Goal: Task Accomplishment & Management: Manage account settings

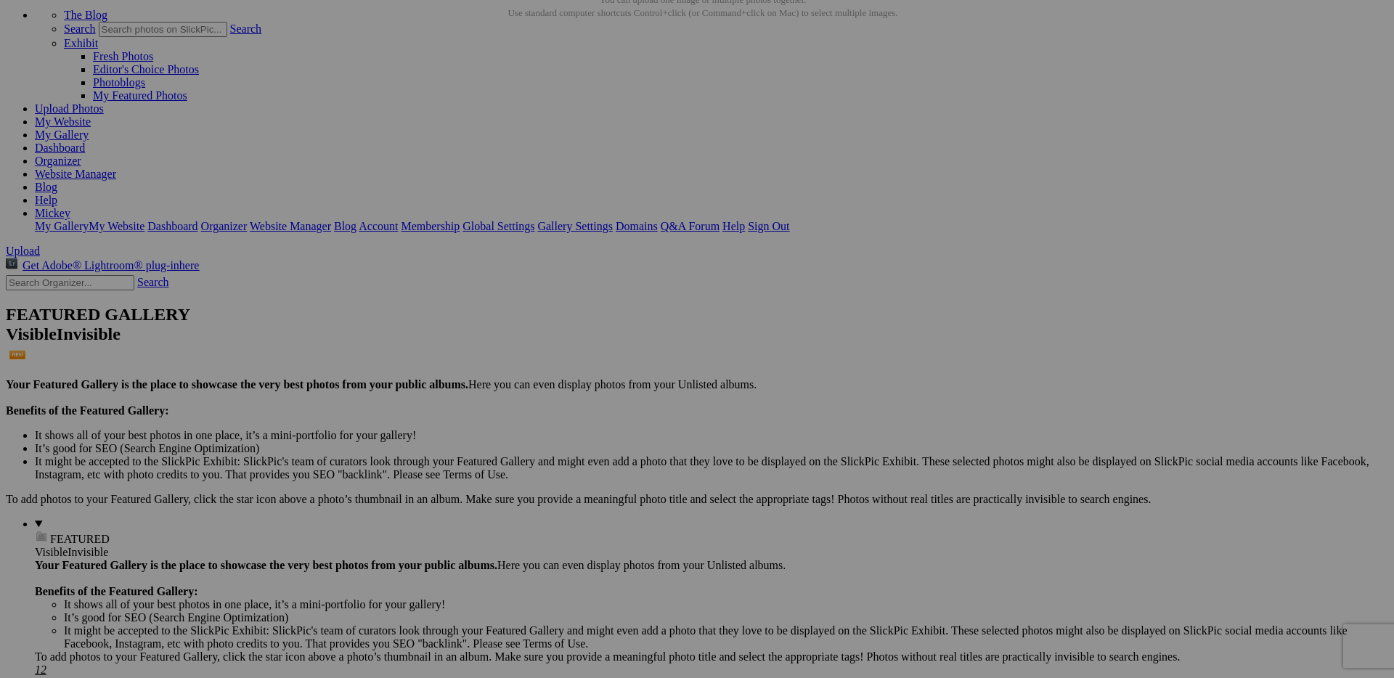
scroll to position [82, 0]
paste input "Al Masters"
type input "Al Masters"
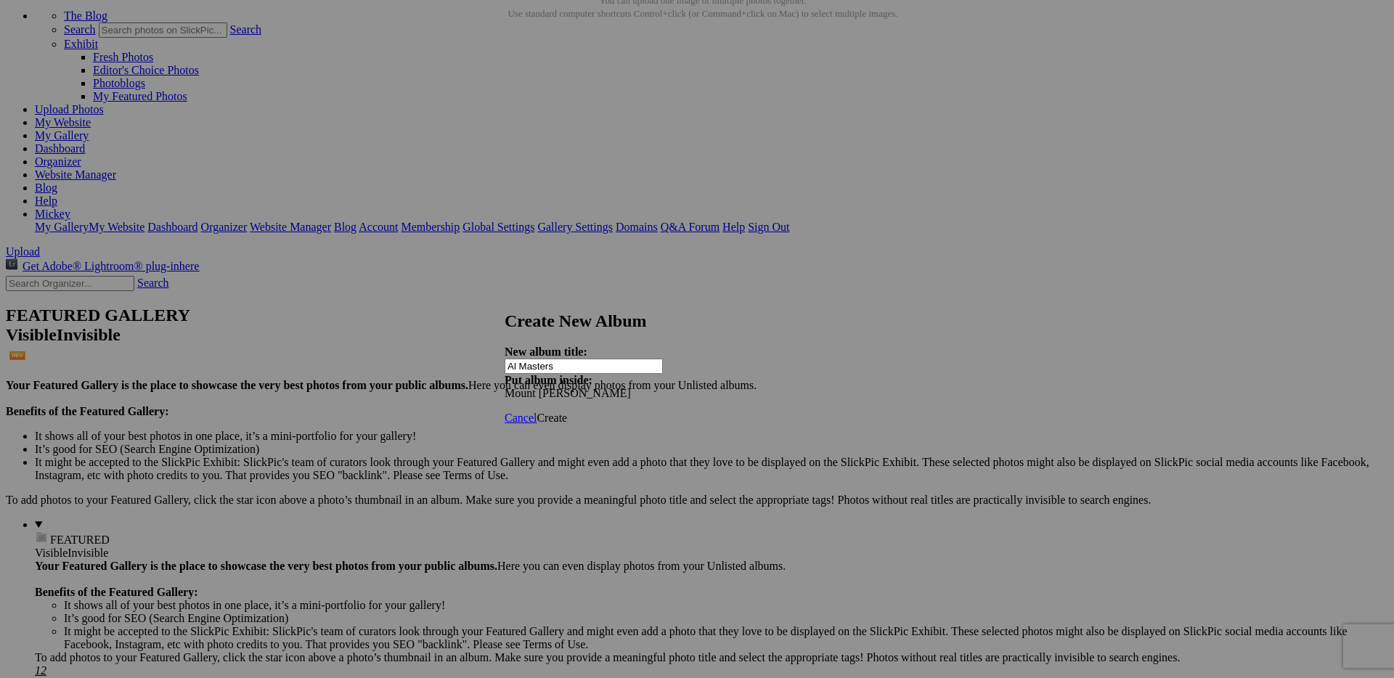
click at [567, 412] on span "Create" at bounding box center [552, 418] width 30 height 12
